Goal: Find specific page/section: Find specific page/section

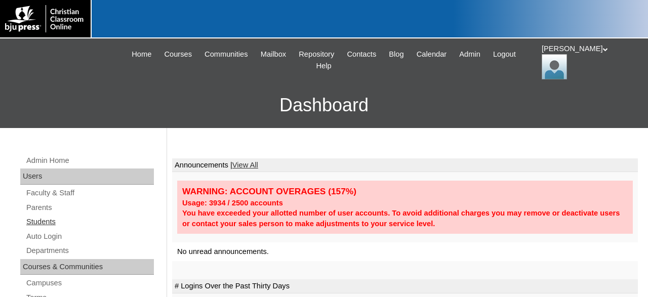
click at [48, 220] on link "Students" at bounding box center [89, 222] width 129 height 13
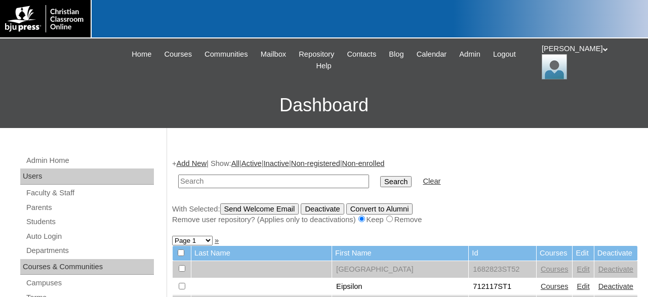
click at [247, 179] on input "text" at bounding box center [273, 182] width 191 height 14
type input "709344"
click at [380, 176] on input "Search" at bounding box center [395, 181] width 31 height 11
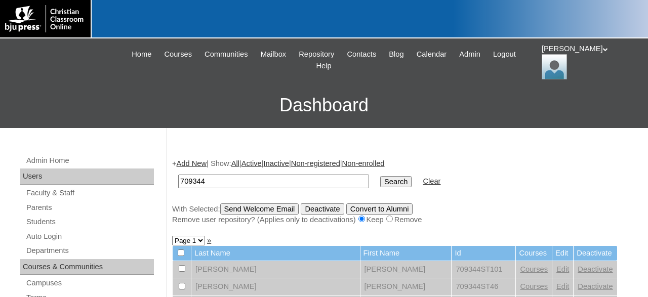
drag, startPoint x: 246, startPoint y: 185, endPoint x: 140, endPoint y: 185, distance: 105.8
click at [178, 185] on input "709344" at bounding box center [273, 182] width 191 height 14
type input "80189220"
click at [380, 176] on input "Search" at bounding box center [395, 181] width 31 height 11
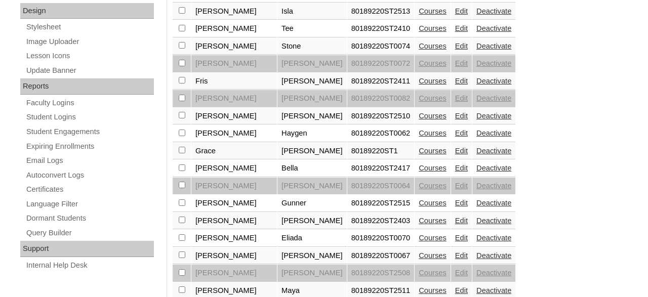
scroll to position [579, 0]
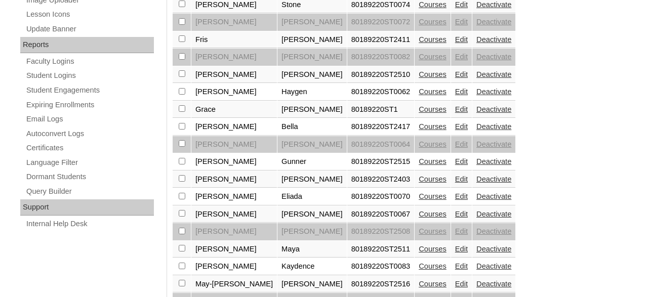
click at [419, 113] on link "Courses" at bounding box center [433, 109] width 28 height 8
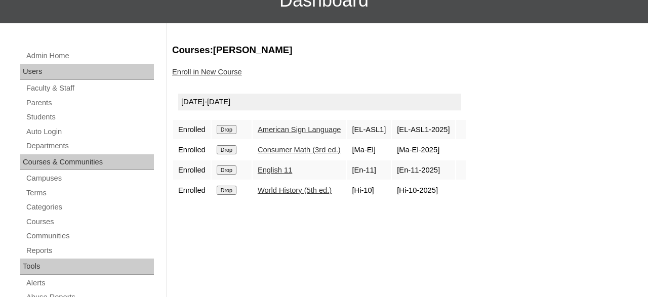
scroll to position [105, 0]
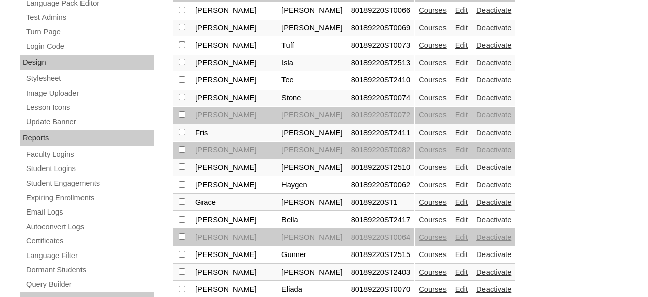
scroll to position [506, 0]
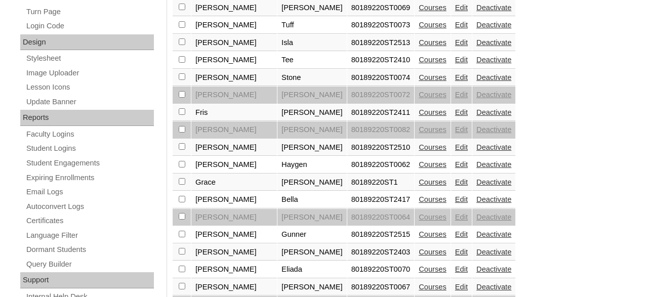
click at [455, 186] on link "Edit" at bounding box center [461, 182] width 13 height 8
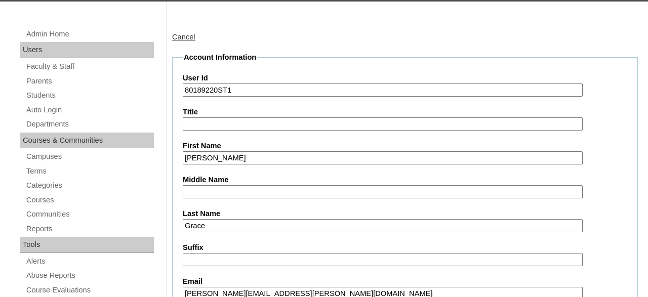
scroll to position [105, 0]
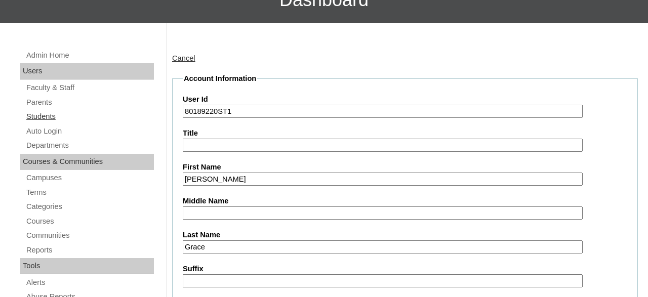
click at [53, 114] on link "Students" at bounding box center [89, 116] width 129 height 13
